Goal: Register for event/course

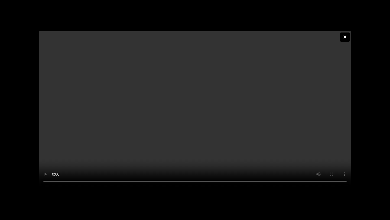
click at [342, 32] on div at bounding box center [344, 36] width 9 height 9
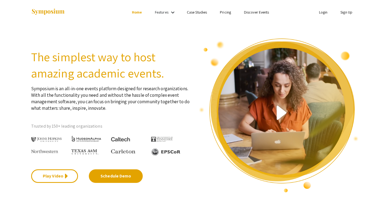
click at [344, 14] on link "Sign Up" at bounding box center [346, 12] width 12 height 5
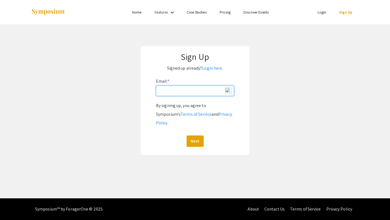
click at [200, 95] on input "Email: *" at bounding box center [195, 90] width 78 height 10
type input "[EMAIL_ADDRESS][DOMAIN_NAME]"
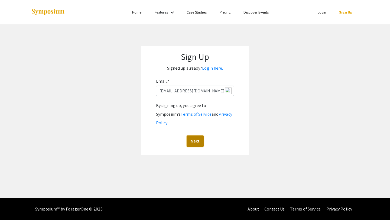
click at [197, 135] on button "Next" at bounding box center [194, 140] width 17 height 11
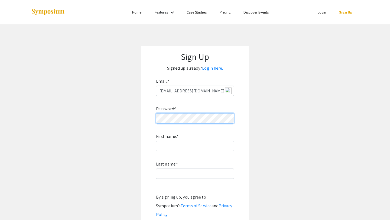
click at [147, 124] on form "Email: * [EMAIL_ADDRESS][DOMAIN_NAME] Password: * First name: * Last name: * By…" at bounding box center [194, 157] width 97 height 161
click at [138, 120] on app-signup "Sign Up Signed up already? Login here. Email: * [EMAIL_ADDRESS][DOMAIN_NAME] Pa…" at bounding box center [195, 146] width 390 height 200
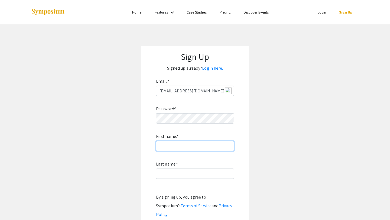
click at [177, 151] on input "First name: *" at bounding box center [195, 146] width 78 height 10
type input "Saanvi"
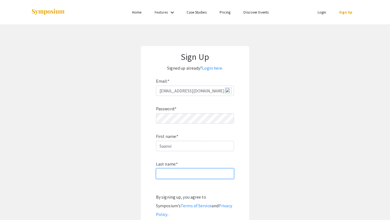
click at [170, 174] on input "Last name: *" at bounding box center [195, 173] width 78 height 10
type input "Dixit"
click at [283, 164] on app-signup "Sign Up Signed up already? Login here. Email: * [EMAIL_ADDRESS][DOMAIN_NAME] Pa…" at bounding box center [195, 146] width 390 height 200
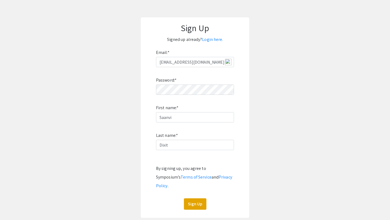
scroll to position [61, 0]
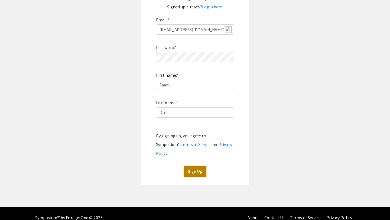
click at [198, 166] on button "Sign Up" at bounding box center [195, 171] width 22 height 11
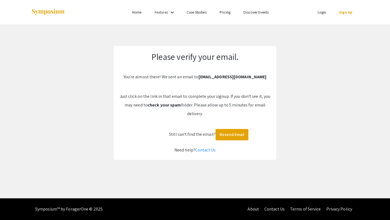
scroll to position [0, 0]
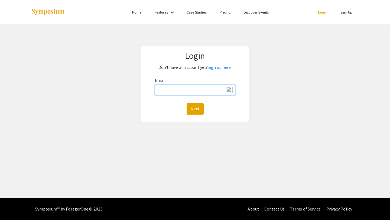
click at [208, 90] on input "Email:" at bounding box center [195, 90] width 80 height 10
type input "[EMAIL_ADDRESS][DOMAIN_NAME]"
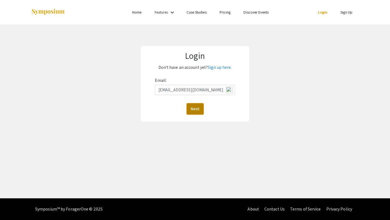
click at [199, 111] on button "Next" at bounding box center [194, 108] width 17 height 11
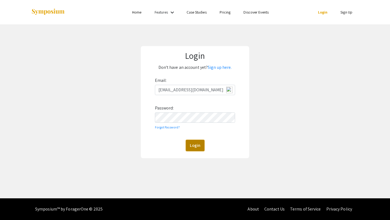
click at [199, 146] on button "Login" at bounding box center [195, 145] width 19 height 11
